Goal: Task Accomplishment & Management: Manage account settings

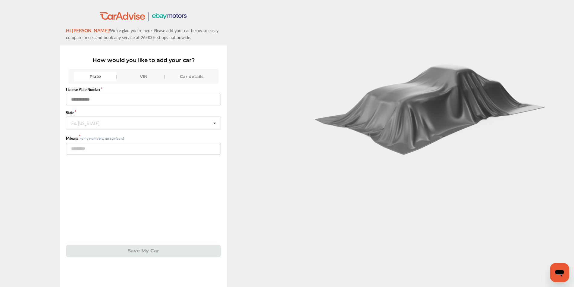
click at [101, 100] on input "text" at bounding box center [143, 100] width 155 height 12
type input "******"
click at [80, 123] on div "Ex. [US_STATE]" at bounding box center [85, 123] width 28 height 4
click at [93, 196] on span "[US_STATE]" at bounding box center [84, 194] width 25 height 7
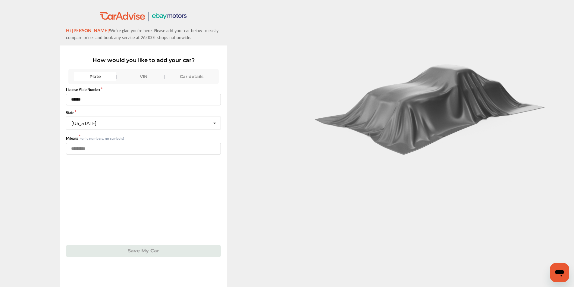
click at [103, 150] on input "number" at bounding box center [143, 149] width 155 height 12
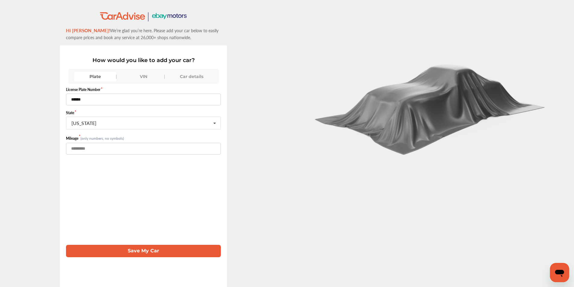
type input "******"
click at [136, 76] on div "VIN" at bounding box center [143, 77] width 42 height 10
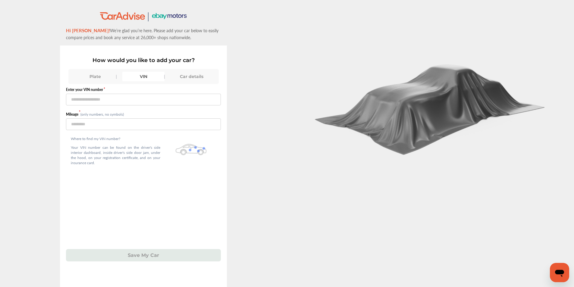
click at [102, 77] on div "Plate" at bounding box center [95, 77] width 42 height 10
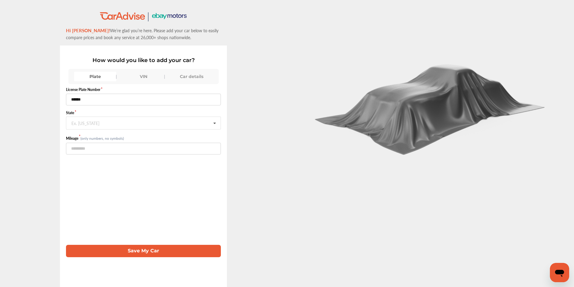
scroll to position [29, 0]
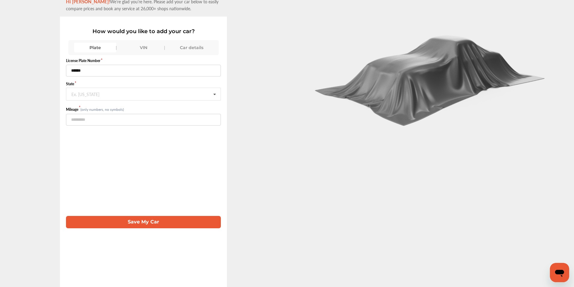
click at [133, 46] on div "VIN" at bounding box center [143, 48] width 42 height 10
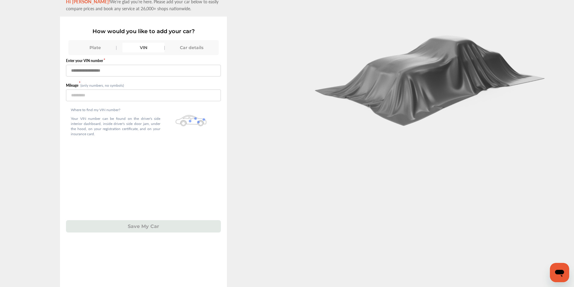
click at [133, 73] on input "text" at bounding box center [143, 71] width 155 height 12
type input "**********"
click at [127, 94] on input "number" at bounding box center [143, 96] width 155 height 12
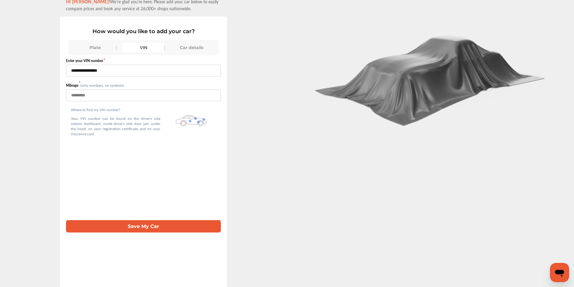
type input "******"
click at [151, 163] on div "**********" at bounding box center [143, 144] width 155 height 178
click at [148, 229] on button "Save My Car" at bounding box center [143, 226] width 155 height 12
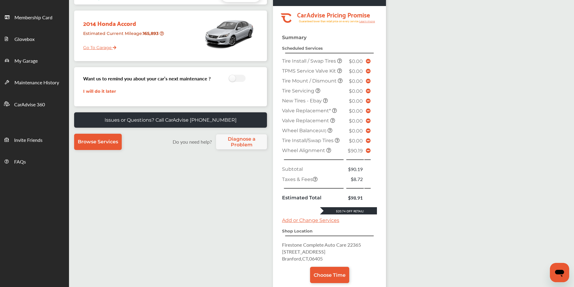
scroll to position [90, 0]
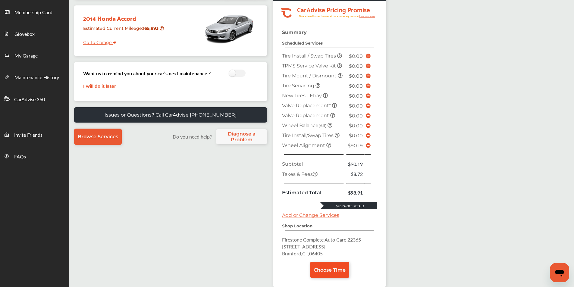
click at [331, 272] on span "Choose Time" at bounding box center [330, 270] width 32 height 6
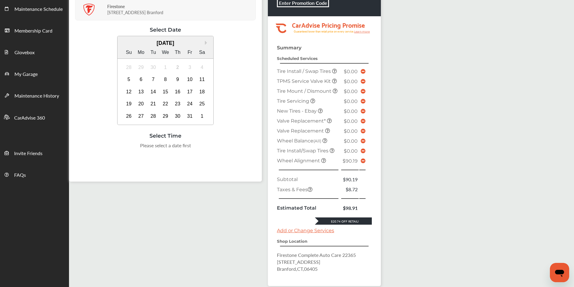
scroll to position [42, 0]
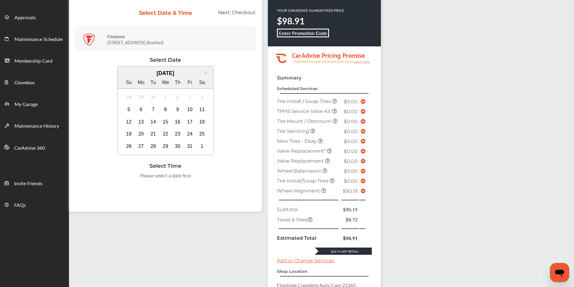
click at [298, 34] on b "Enter Promotion Code" at bounding box center [303, 33] width 48 height 7
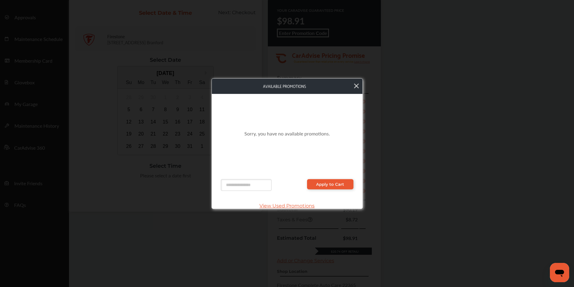
click at [356, 86] on icon at bounding box center [356, 85] width 5 height 5
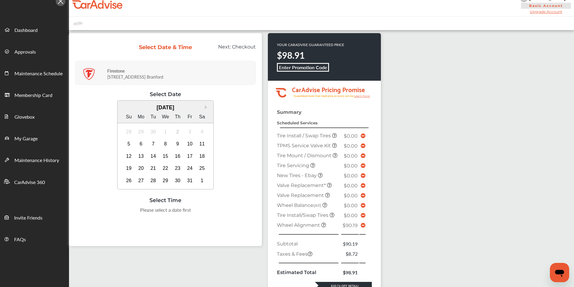
scroll to position [0, 0]
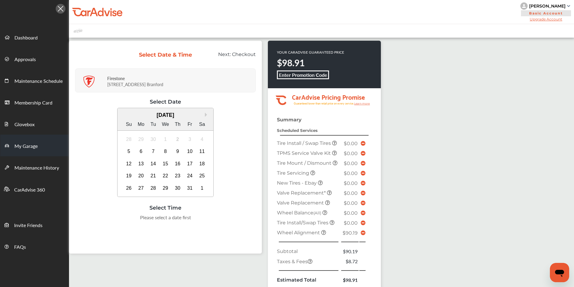
click at [24, 147] on span "My Garage" at bounding box center [25, 147] width 23 height 8
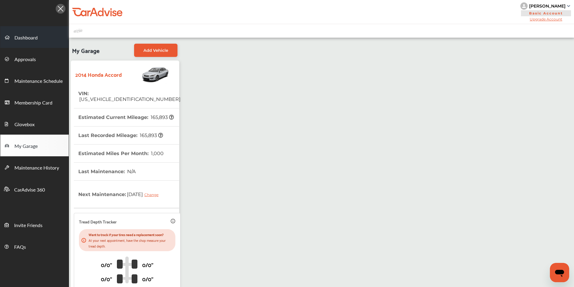
click at [31, 39] on span "Dashboard" at bounding box center [25, 38] width 23 height 8
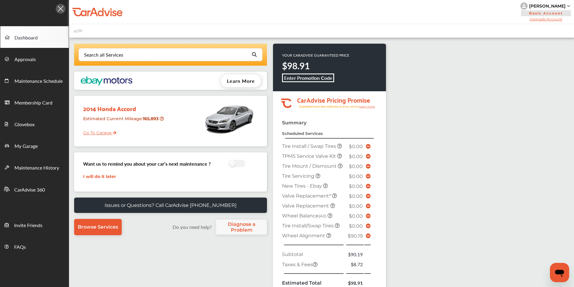
click at [569, 6] on img at bounding box center [568, 6] width 3 height 2
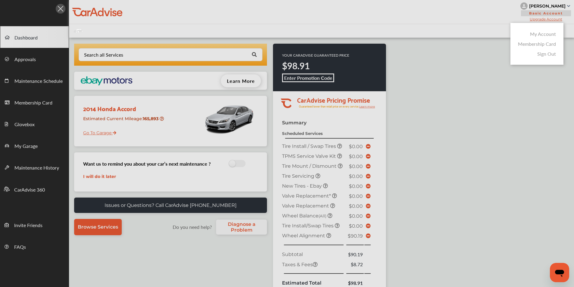
click at [539, 35] on link "My Account" at bounding box center [543, 33] width 26 height 7
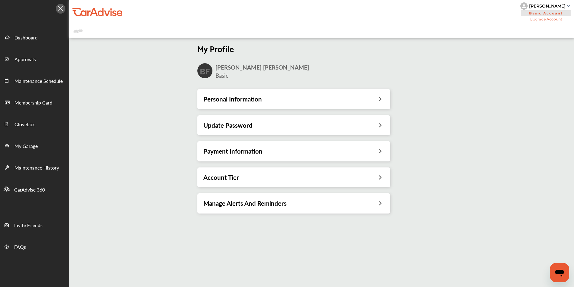
click at [382, 99] on icon at bounding box center [380, 98] width 6 height 6
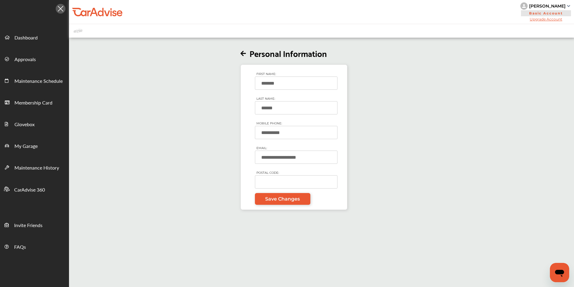
click at [242, 53] on icon at bounding box center [242, 54] width 5 height 6
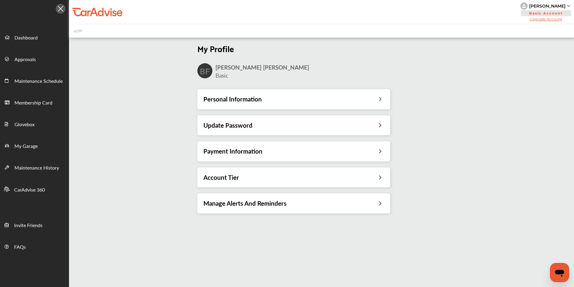
click at [382, 126] on icon at bounding box center [380, 124] width 6 height 6
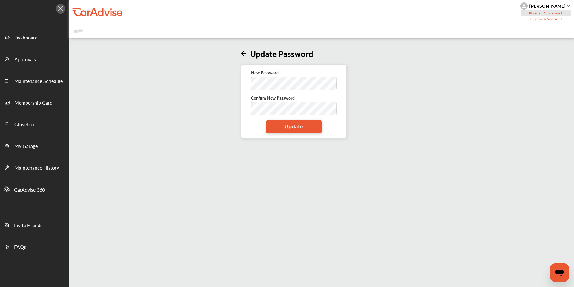
click at [244, 53] on icon at bounding box center [243, 54] width 5 height 6
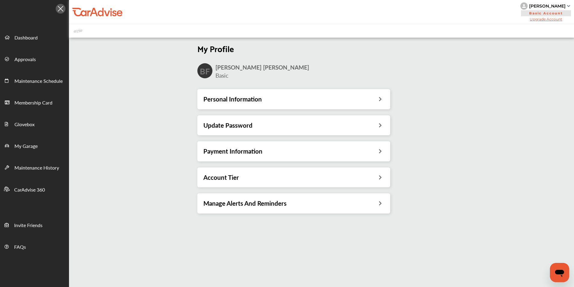
click at [382, 151] on icon at bounding box center [380, 150] width 6 height 6
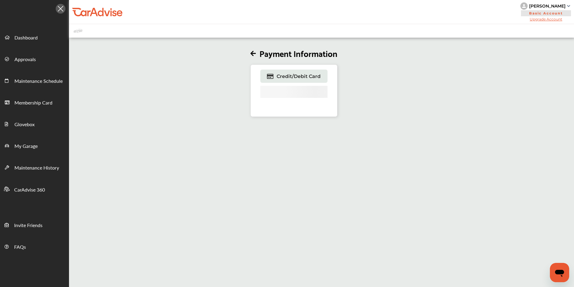
click at [252, 52] on icon at bounding box center [252, 54] width 5 height 6
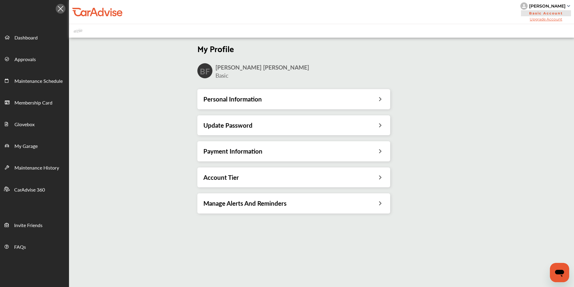
click at [156, 69] on div "My Profile BF [PERSON_NAME] Basic Personal Information Update Password Payment …" at bounding box center [293, 129] width 459 height 181
